Goal: Information Seeking & Learning: Learn about a topic

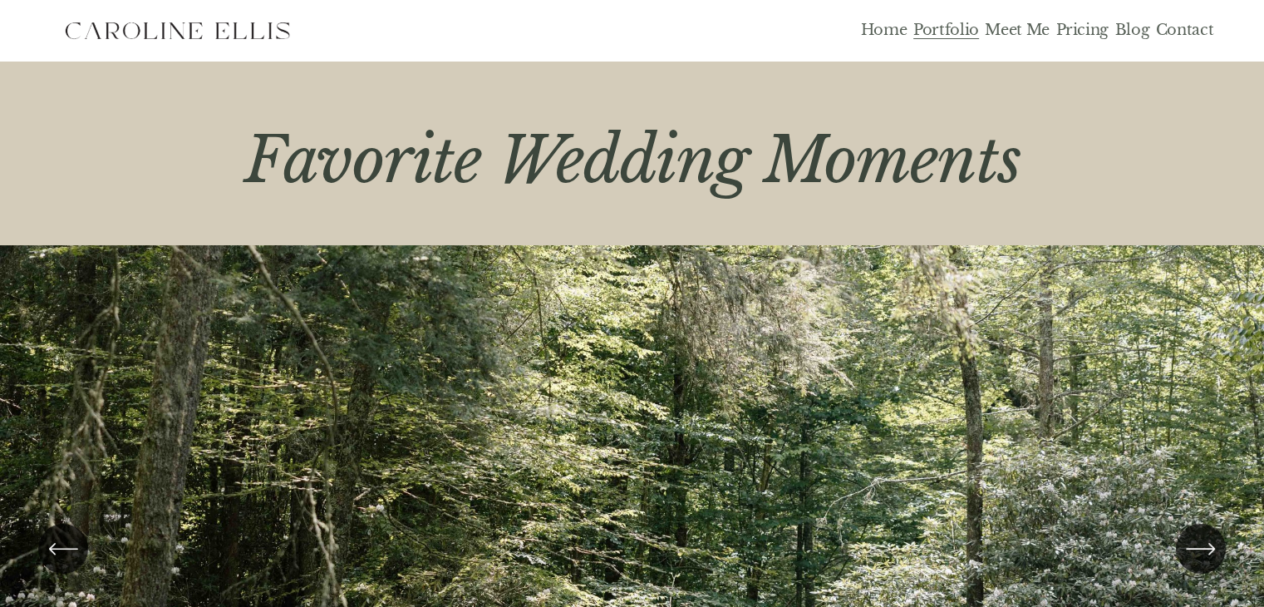
click at [1084, 30] on link "Pricing" at bounding box center [1082, 31] width 53 height 19
